Goal: Information Seeking & Learning: Learn about a topic

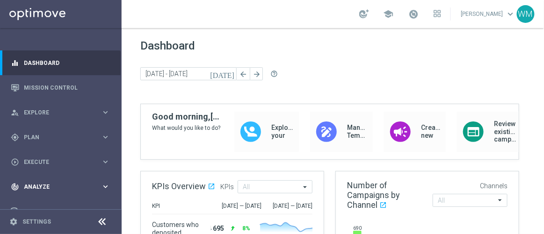
click at [56, 183] on div "track_changes Analyze" at bounding box center [56, 187] width 90 height 8
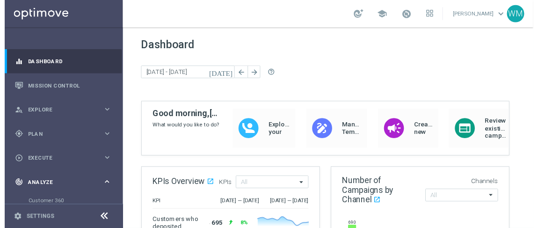
scroll to position [37, 0]
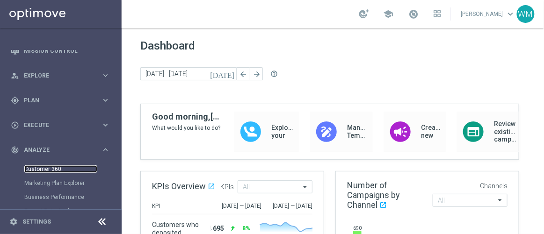
click at [56, 169] on link "Customer 360" at bounding box center [60, 169] width 73 height 7
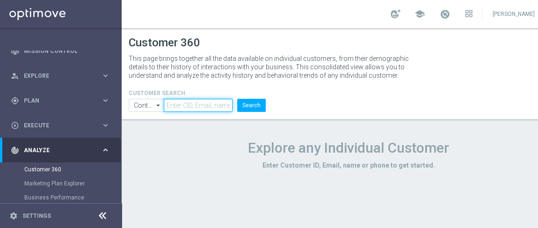
click at [205, 106] on input "text" at bounding box center [198, 105] width 69 height 13
paste input "1098850"
type input "1098850"
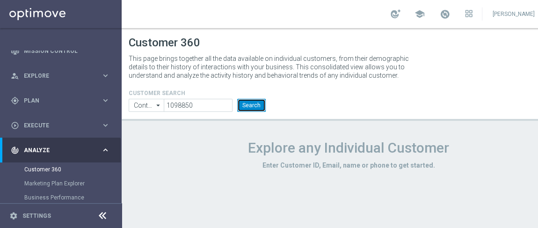
click at [249, 104] on button "Search" at bounding box center [251, 105] width 29 height 13
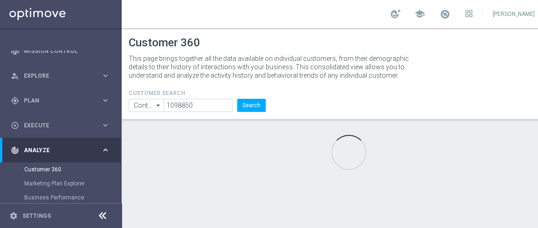
click at [270, 79] on p "This page brings together all the data available on individual customers, from …" at bounding box center [273, 66] width 289 height 25
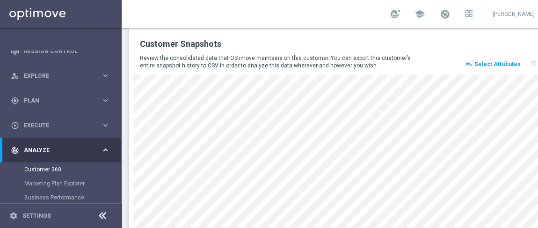
scroll to position [1229, 0]
click at [258, 55] on p "Review the consolidated data that Optimove maintains on this customer. You can …" at bounding box center [277, 62] width 274 height 15
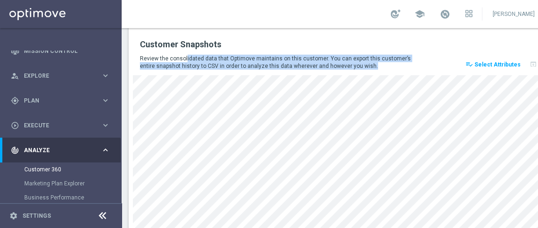
click at [258, 55] on p "Review the consolidated data that Optimove maintains on this customer. You can …" at bounding box center [277, 62] width 274 height 15
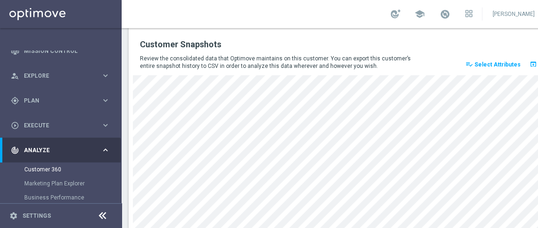
scroll to position [1220, 0]
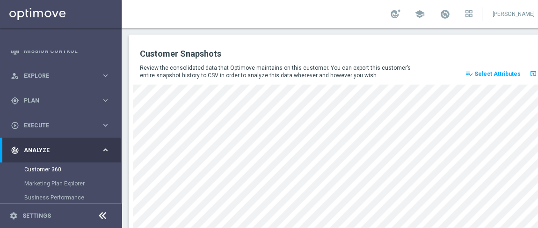
click at [491, 71] on span "Select Attributes" at bounding box center [497, 74] width 46 height 7
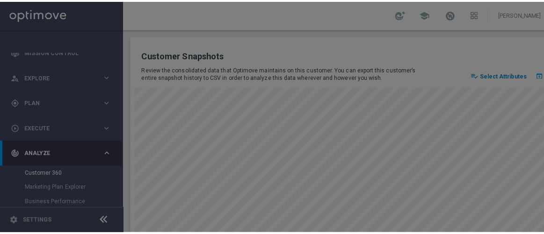
scroll to position [0, 0]
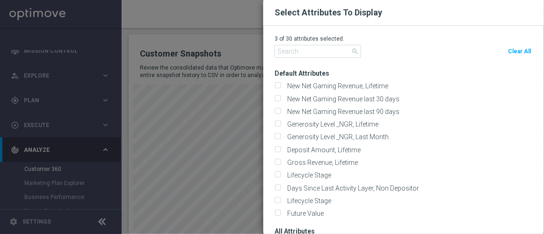
click at [511, 48] on span "Clear All" at bounding box center [519, 51] width 23 height 7
checkbox input "false"
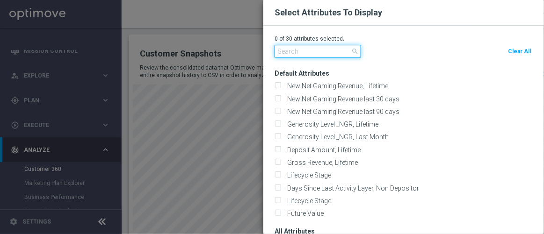
click at [291, 46] on input "text" at bounding box center [317, 51] width 87 height 13
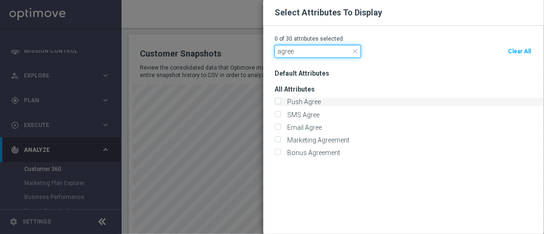
type input "agree"
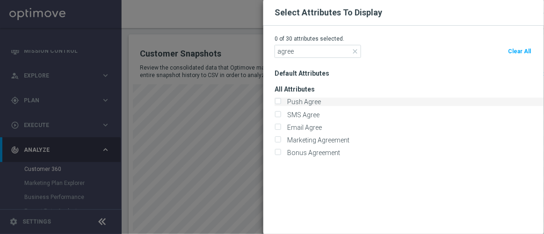
click at [297, 100] on label "Push Agree" at bounding box center [302, 102] width 37 height 8
click at [281, 100] on input "Push Agree" at bounding box center [277, 103] width 6 height 6
checkbox input "true"
click at [297, 113] on label "SMS Agree" at bounding box center [302, 115] width 36 height 8
click at [281, 113] on input "SMS Agree" at bounding box center [277, 115] width 6 height 6
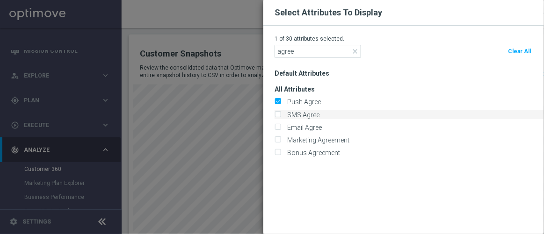
checkbox input "true"
click at [297, 125] on label "Email Agree" at bounding box center [303, 127] width 38 height 8
click at [281, 125] on input "Email Agree" at bounding box center [277, 128] width 6 height 6
checkbox input "true"
click at [298, 139] on label "Marketing Agreement" at bounding box center [316, 140] width 65 height 8
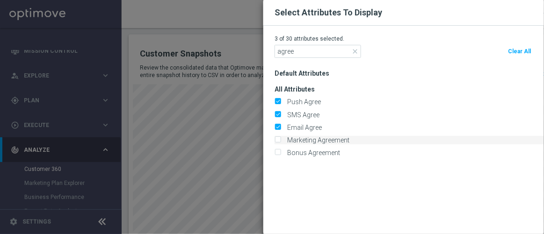
click at [281, 139] on input "Marketing Agreement" at bounding box center [277, 141] width 6 height 6
checkbox input "true"
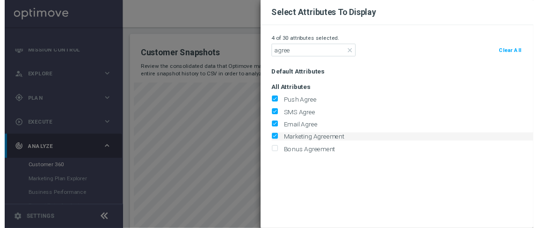
scroll to position [29, 0]
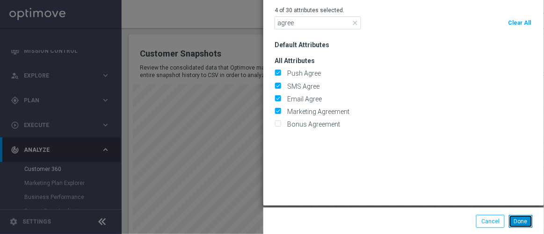
click at [517, 217] on button "Done" at bounding box center [521, 221] width 24 height 13
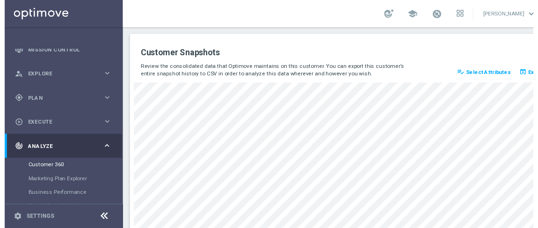
scroll to position [26, 0]
